Goal: Navigation & Orientation: Find specific page/section

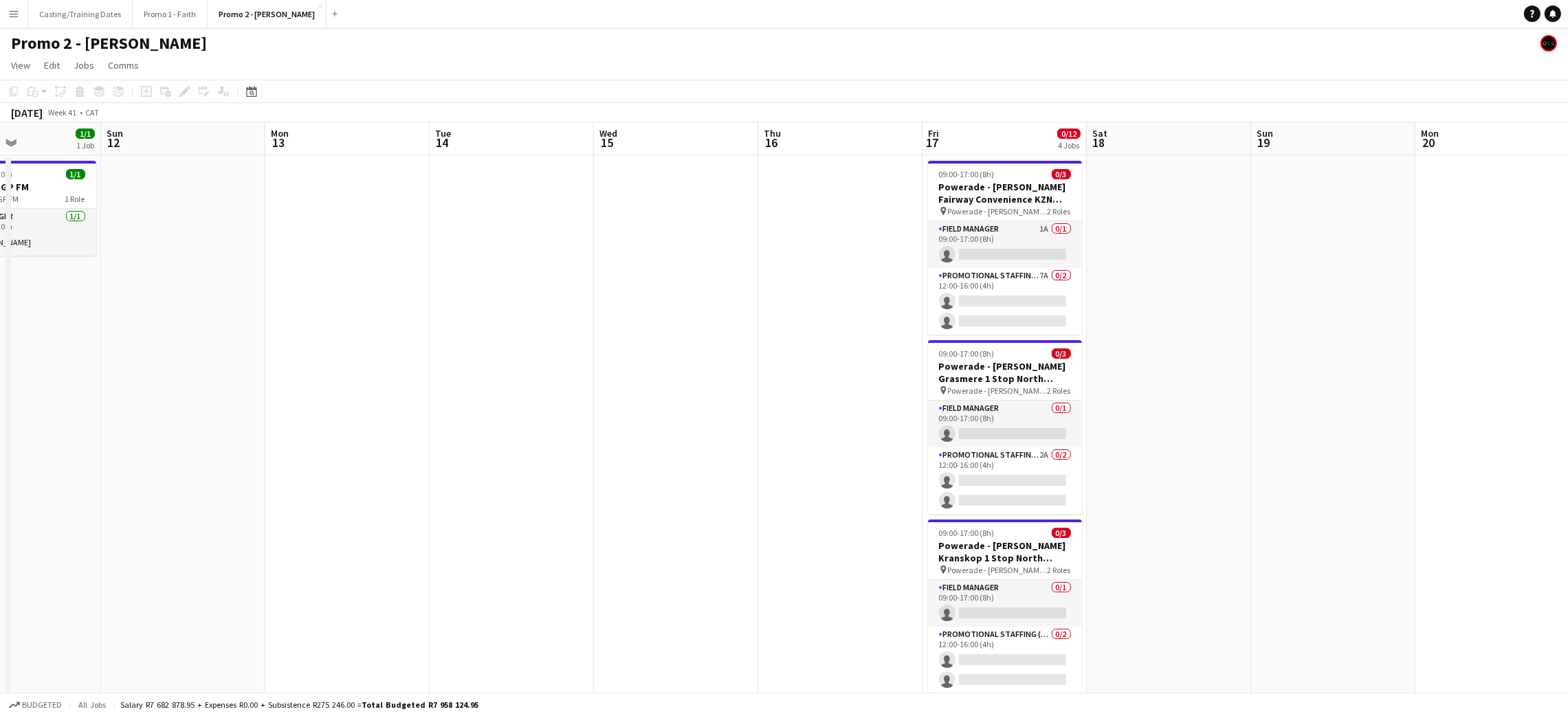
click at [15, 16] on app-icon "Menu" at bounding box center [14, 14] width 11 height 11
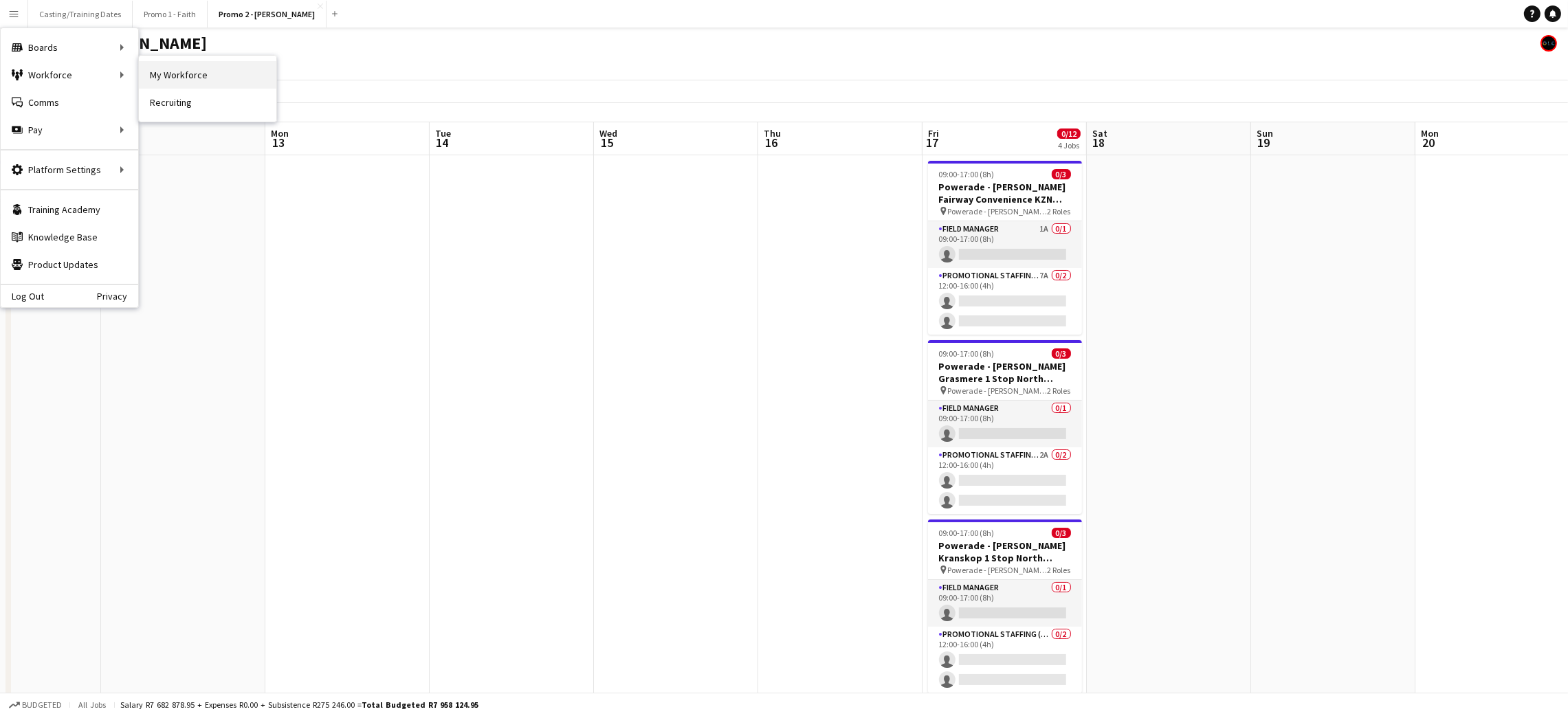
click at [176, 73] on link "My Workforce" at bounding box center [208, 75] width 138 height 28
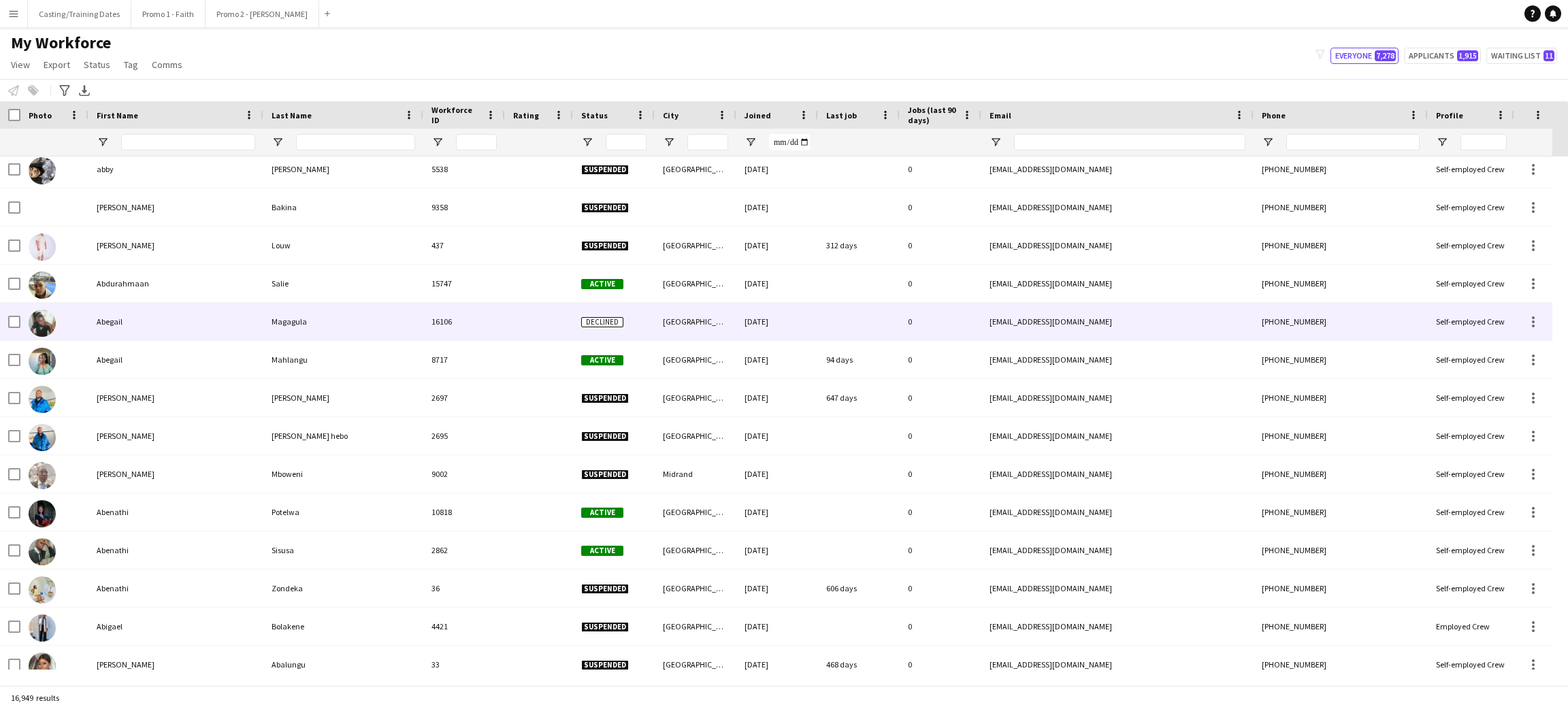
scroll to position [694, 0]
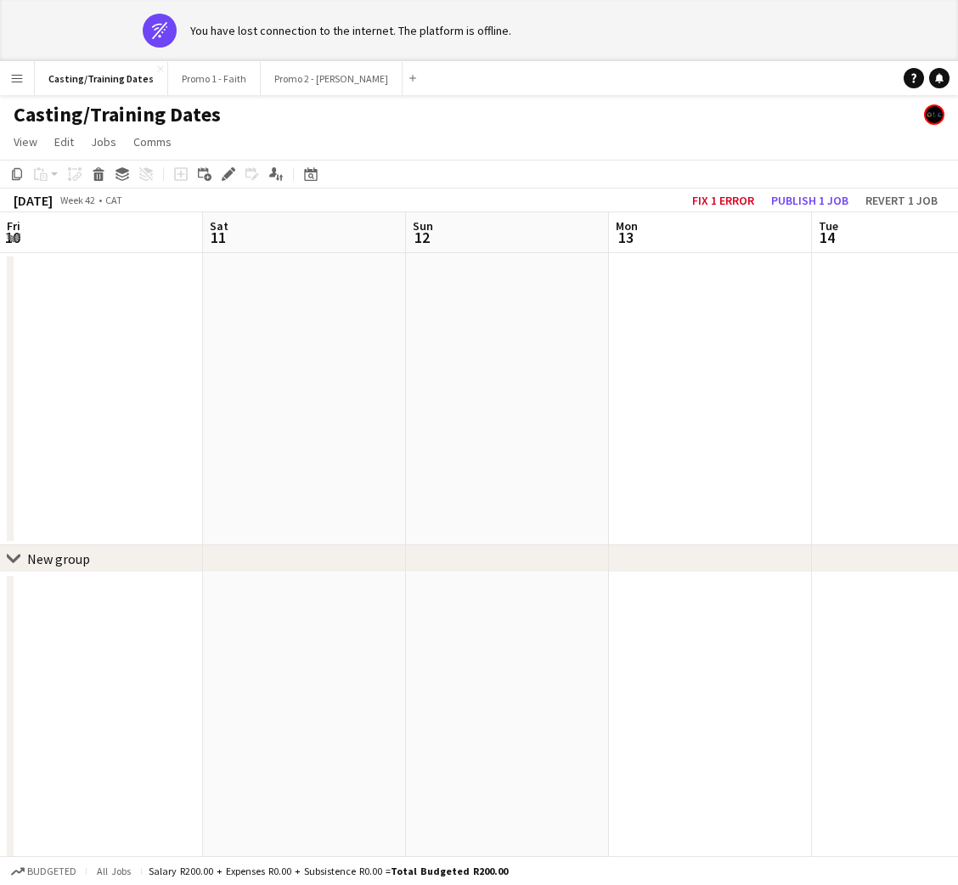
scroll to position [0, 613]
